Goal: Task Accomplishment & Management: Complete application form

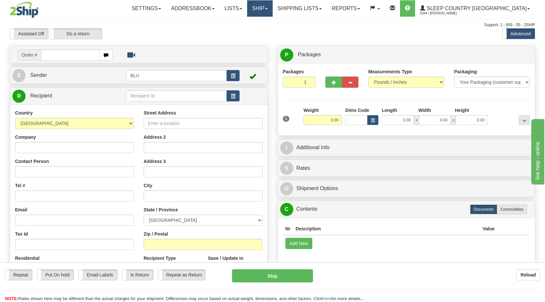
click at [272, 8] on link "Ship" at bounding box center [259, 8] width 25 height 16
click at [272, 11] on link "Ship" at bounding box center [259, 8] width 25 height 16
click at [266, 32] on span "OnHold / Order Queue" at bounding box center [243, 31] width 46 height 5
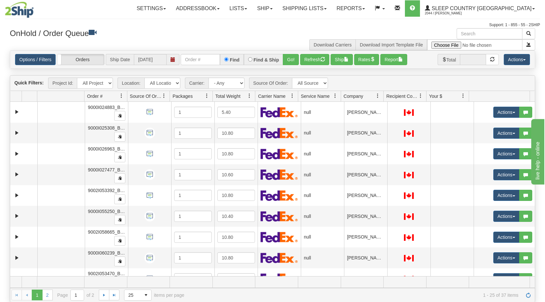
click at [378, 97] on span at bounding box center [377, 95] width 5 height 5
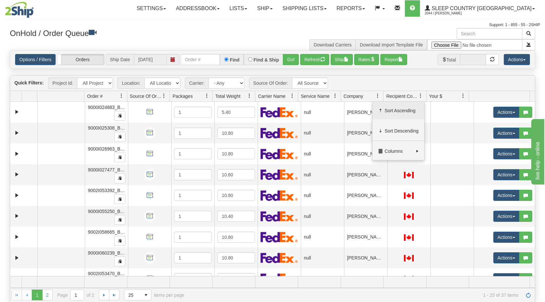
click at [389, 109] on span "Sort Ascending" at bounding box center [402, 110] width 34 height 7
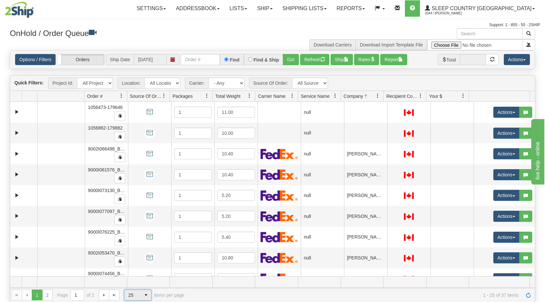
click at [142, 294] on span "select" at bounding box center [146, 295] width 10 height 10
click at [144, 277] on li "50" at bounding box center [137, 275] width 27 height 9
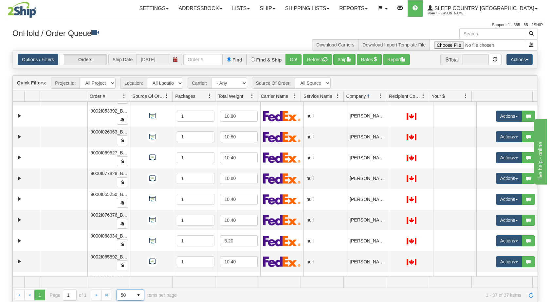
scroll to position [589, 0]
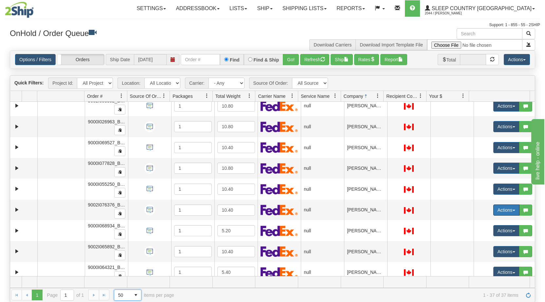
click at [493, 209] on button "Actions" at bounding box center [506, 210] width 26 height 11
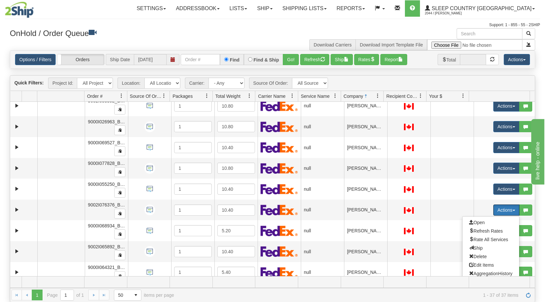
click at [474, 223] on span "Open" at bounding box center [477, 222] width 16 height 5
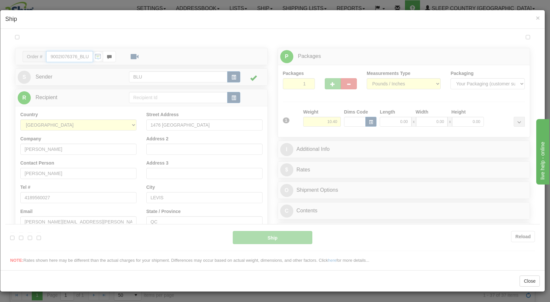
scroll to position [0, 0]
type input "13:03"
type input "16:00"
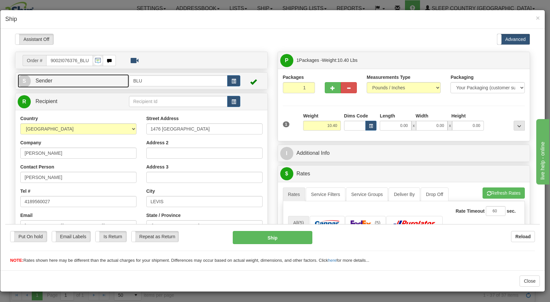
click at [105, 83] on link "S Sender" at bounding box center [73, 80] width 111 height 13
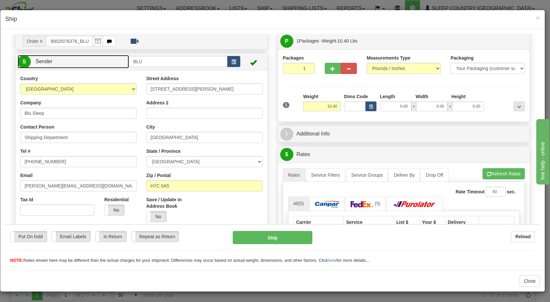
scroll to position [33, 0]
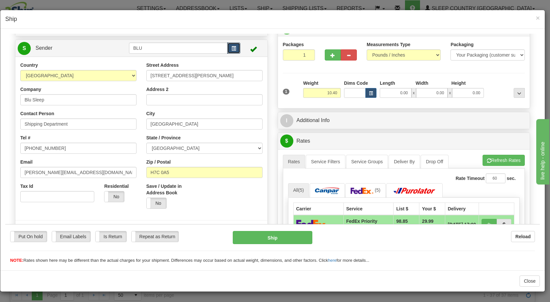
click at [232, 49] on span "button" at bounding box center [233, 48] width 5 height 4
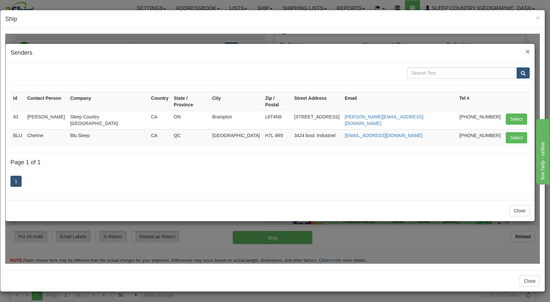
click at [527, 50] on span "×" at bounding box center [528, 51] width 4 height 8
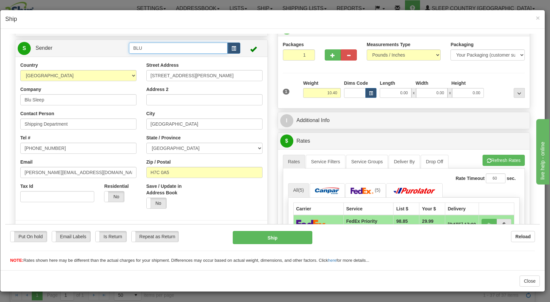
click at [153, 48] on input "BLU" at bounding box center [178, 47] width 99 height 11
click at [140, 47] on input "BLU" at bounding box center [178, 47] width 99 height 11
click at [139, 47] on input "BLU" at bounding box center [178, 47] width 99 height 11
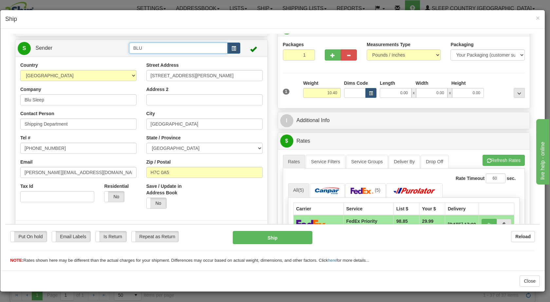
click at [148, 46] on input "BLU" at bounding box center [178, 47] width 99 height 11
click at [148, 47] on input "BLU" at bounding box center [178, 47] width 99 height 11
click at [245, 46] on td at bounding box center [252, 47] width 25 height 13
click at [231, 46] on span "button" at bounding box center [233, 48] width 5 height 4
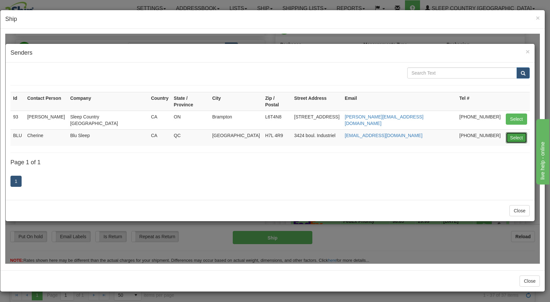
click at [518, 132] on button "Select" at bounding box center [516, 137] width 21 height 11
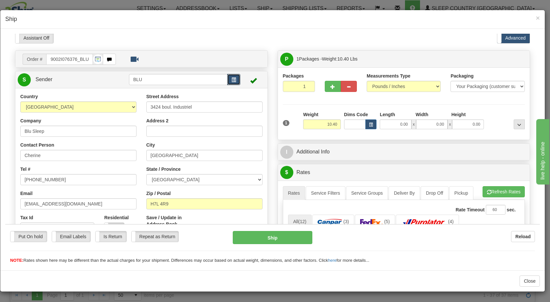
scroll to position [0, 0]
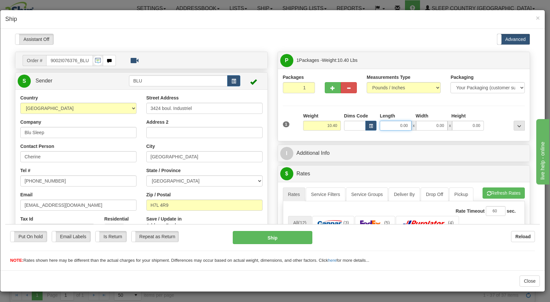
click at [393, 126] on input "0.00" at bounding box center [396, 125] width 32 height 10
type input "0.00"
click at [447, 35] on div "Assistant On Assistant Off Do a return Do a return Previous Next Standard Advan…" at bounding box center [272, 38] width 525 height 11
click at [396, 124] on input "0.00" at bounding box center [396, 125] width 32 height 10
click at [396, 124] on input "Length" at bounding box center [396, 125] width 32 height 10
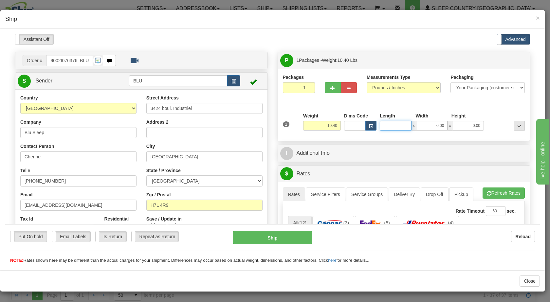
click at [396, 124] on input "Length" at bounding box center [396, 125] width 32 height 10
click at [395, 125] on input "Length" at bounding box center [396, 125] width 32 height 10
drag, startPoint x: 419, startPoint y: 125, endPoint x: 429, endPoint y: 123, distance: 10.0
click at [421, 124] on input "0.00" at bounding box center [432, 125] width 32 height 10
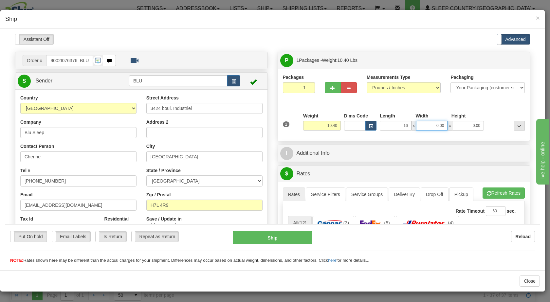
type input "16.00"
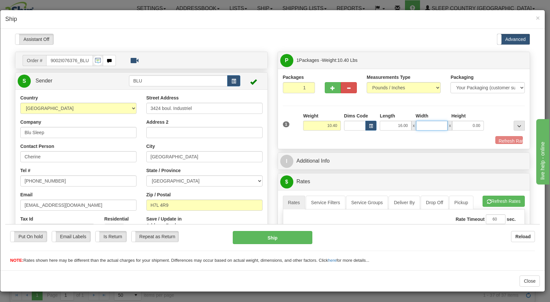
click at [429, 123] on input "Width" at bounding box center [432, 125] width 32 height 10
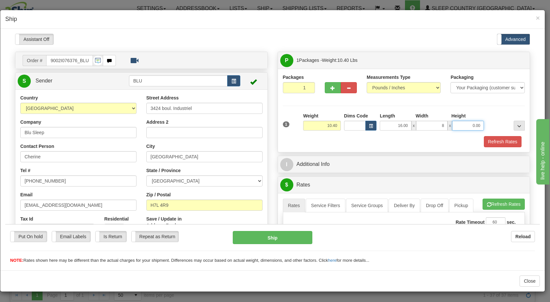
type input "8.00"
click at [462, 124] on input "0.00" at bounding box center [468, 125] width 32 height 10
type input "16.00"
click at [504, 111] on div "Packages 1 1 Measurements Type" at bounding box center [404, 110] width 242 height 73
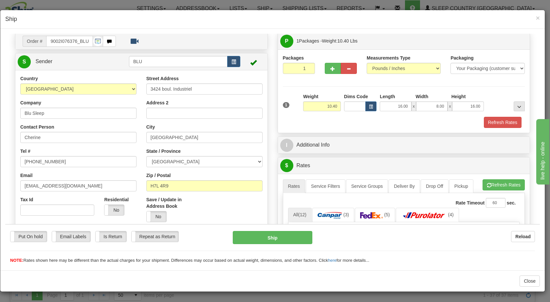
scroll to position [33, 0]
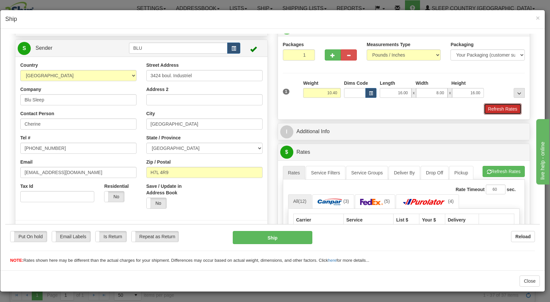
click at [493, 109] on button "Refresh Rates" at bounding box center [503, 108] width 38 height 11
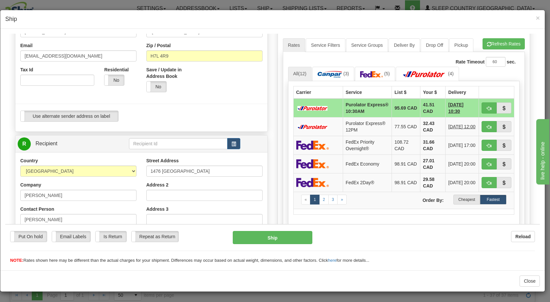
scroll to position [164, 0]
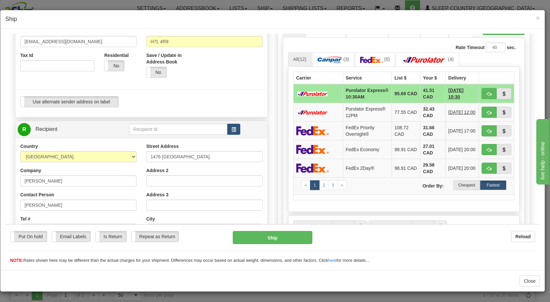
click at [465, 190] on label "Cheapest" at bounding box center [466, 185] width 27 height 10
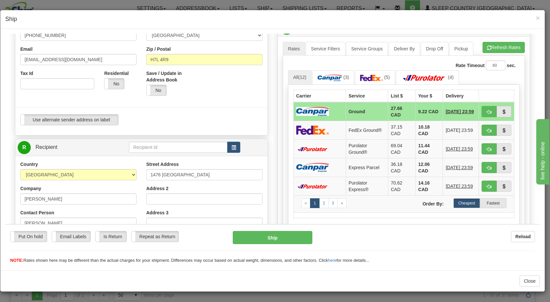
scroll to position [131, 0]
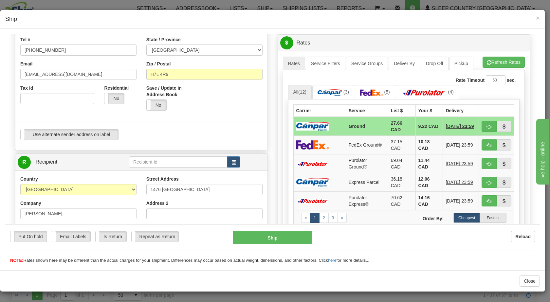
click at [368, 125] on td "Ground" at bounding box center [367, 126] width 42 height 19
click at [487, 128] on span "button" at bounding box center [489, 126] width 5 height 4
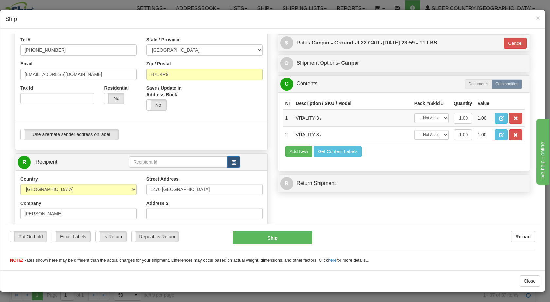
type input "1"
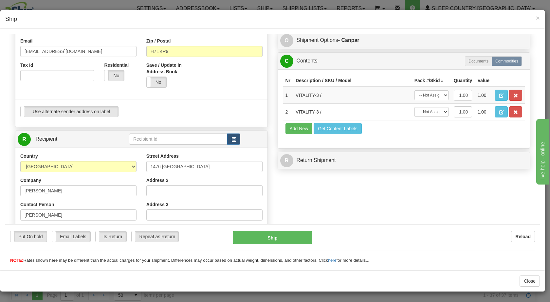
scroll to position [164, 0]
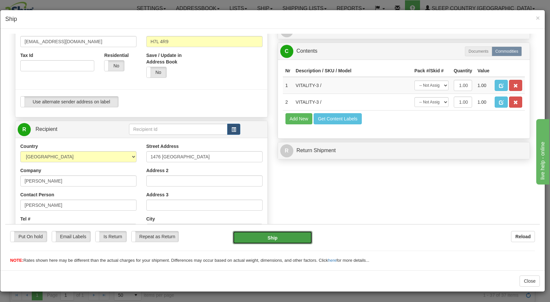
click at [271, 238] on button "Ship" at bounding box center [272, 237] width 79 height 13
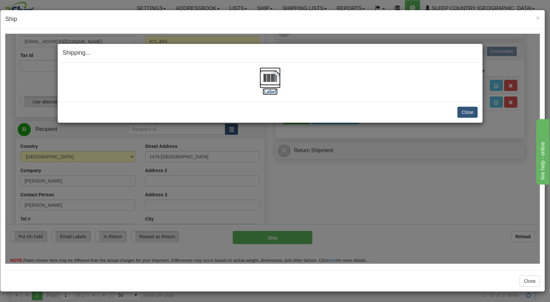
click at [271, 79] on img at bounding box center [270, 77] width 21 height 21
click at [466, 110] on button "Close" at bounding box center [467, 111] width 20 height 11
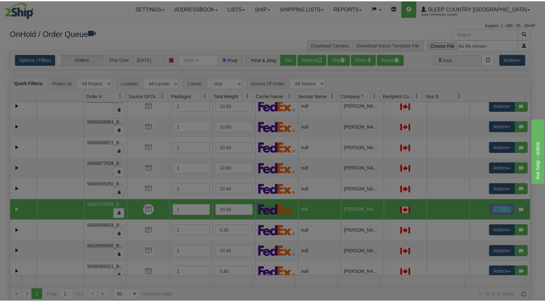
scroll to position [0, 0]
